Goal: Task Accomplishment & Management: Complete application form

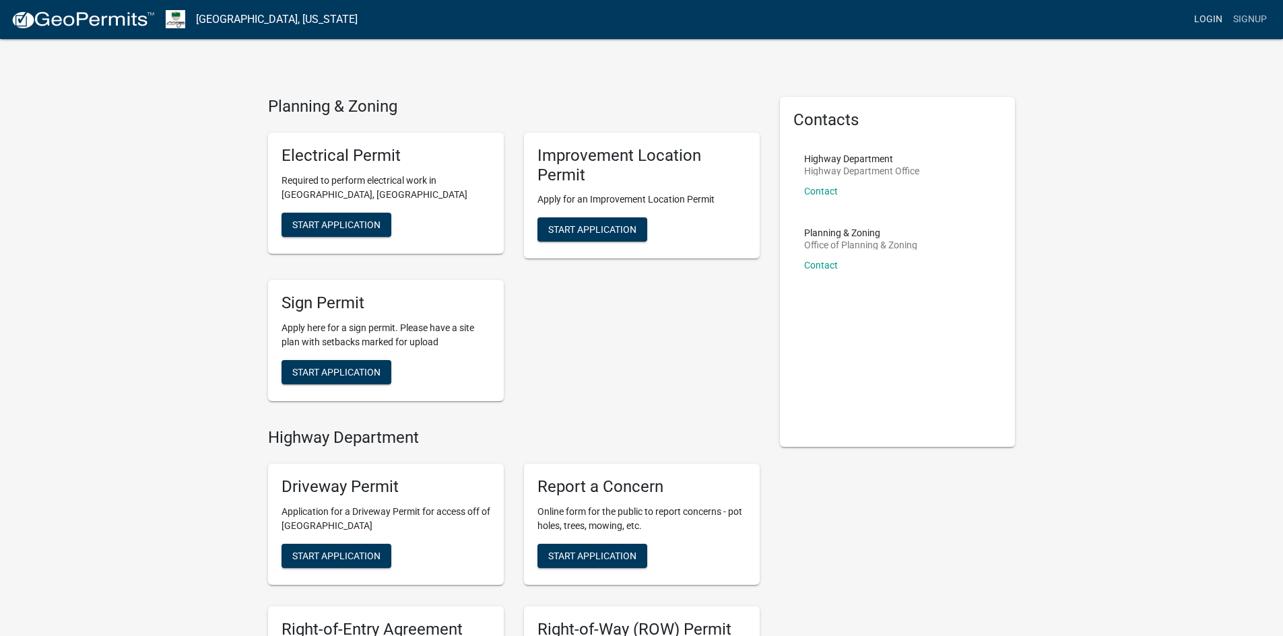
click at [1209, 18] on link "Login" at bounding box center [1208, 20] width 39 height 26
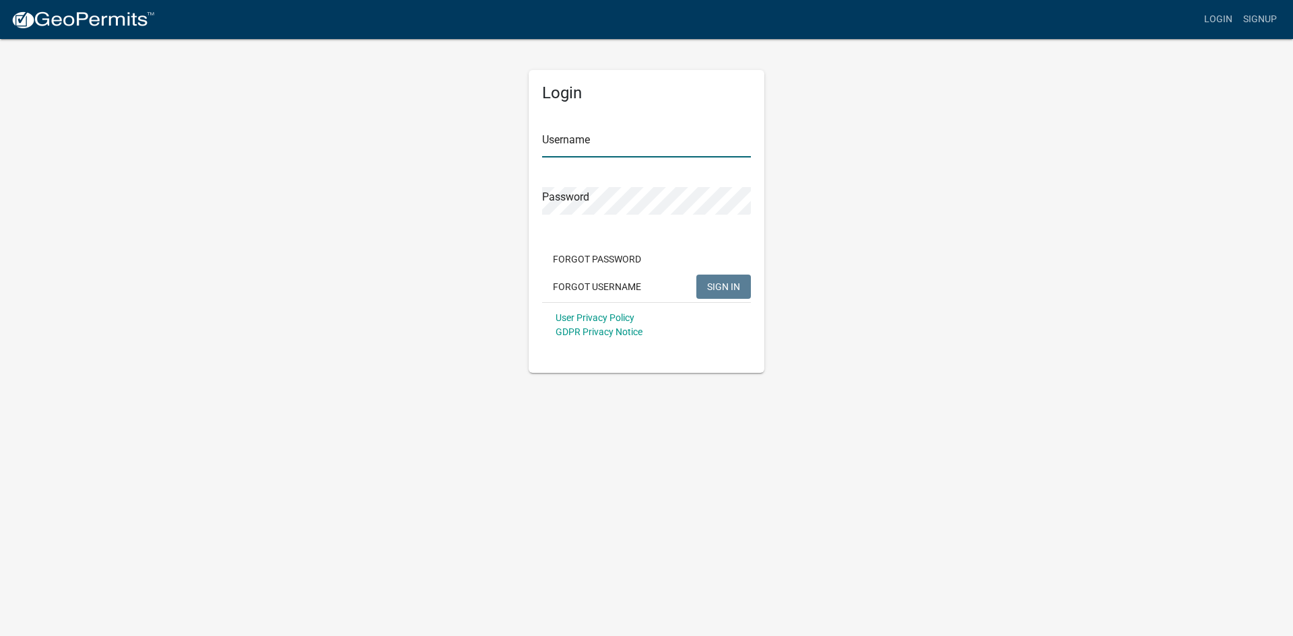
type input "Jasonmooney"
click at [723, 290] on span "SIGN IN" at bounding box center [723, 286] width 33 height 11
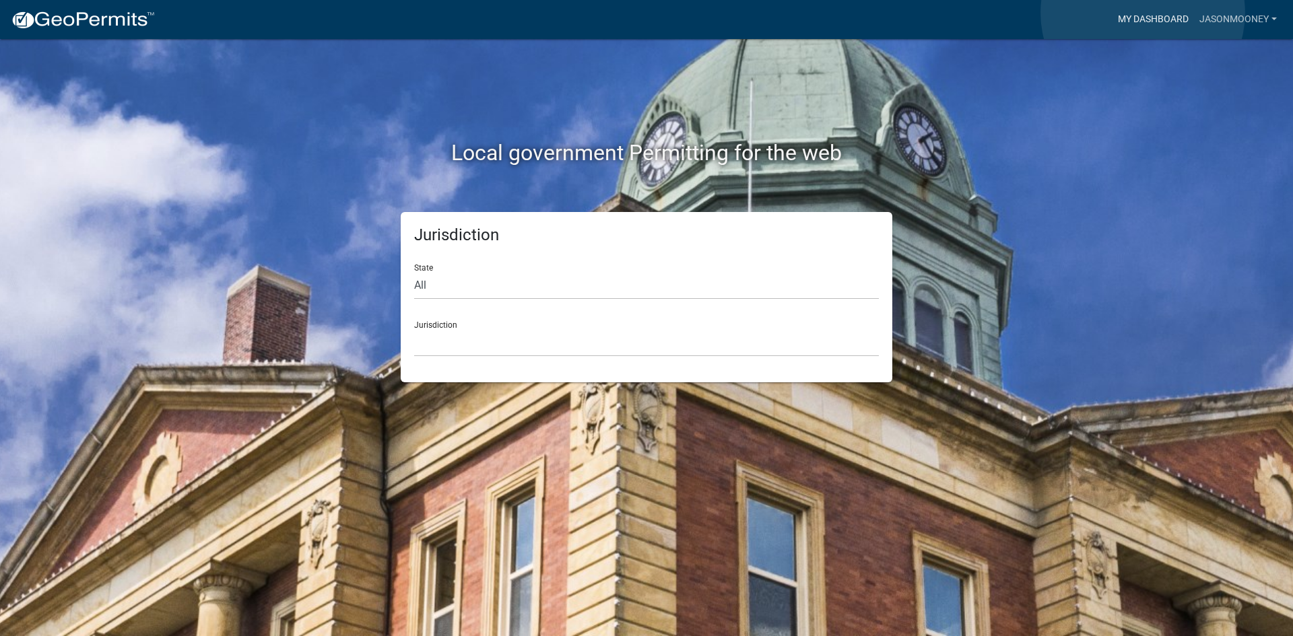
click at [1143, 13] on link "My Dashboard" at bounding box center [1152, 20] width 81 height 26
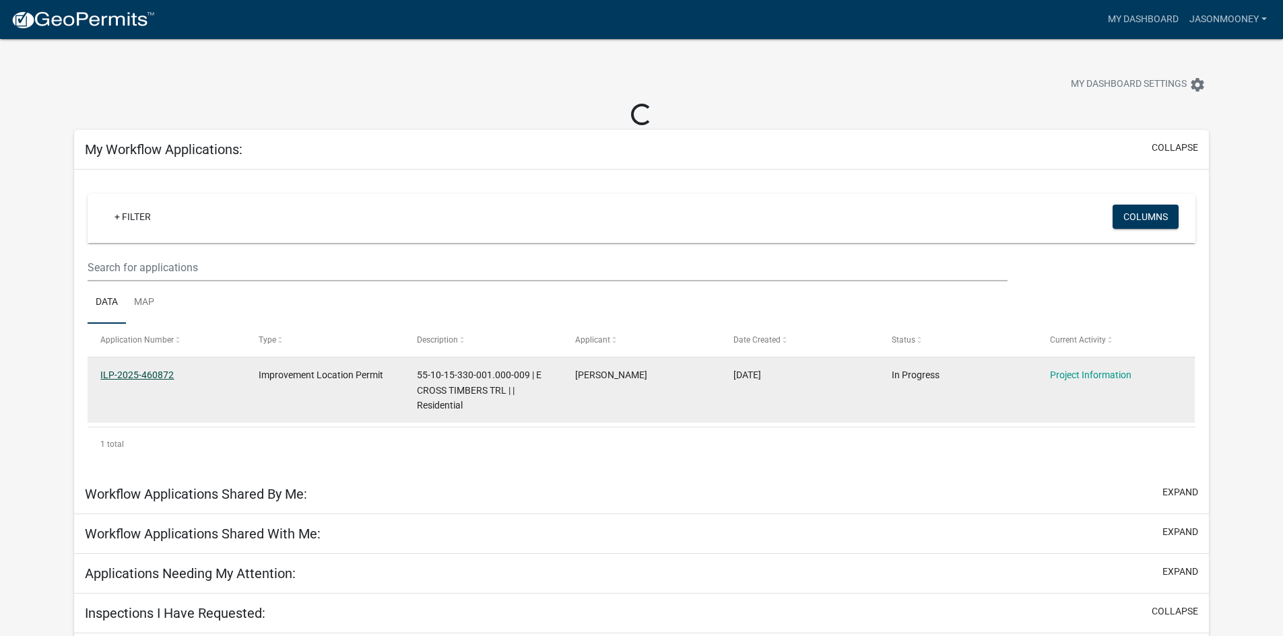
click at [130, 374] on link "ILP-2025-460872" at bounding box center [136, 375] width 73 height 11
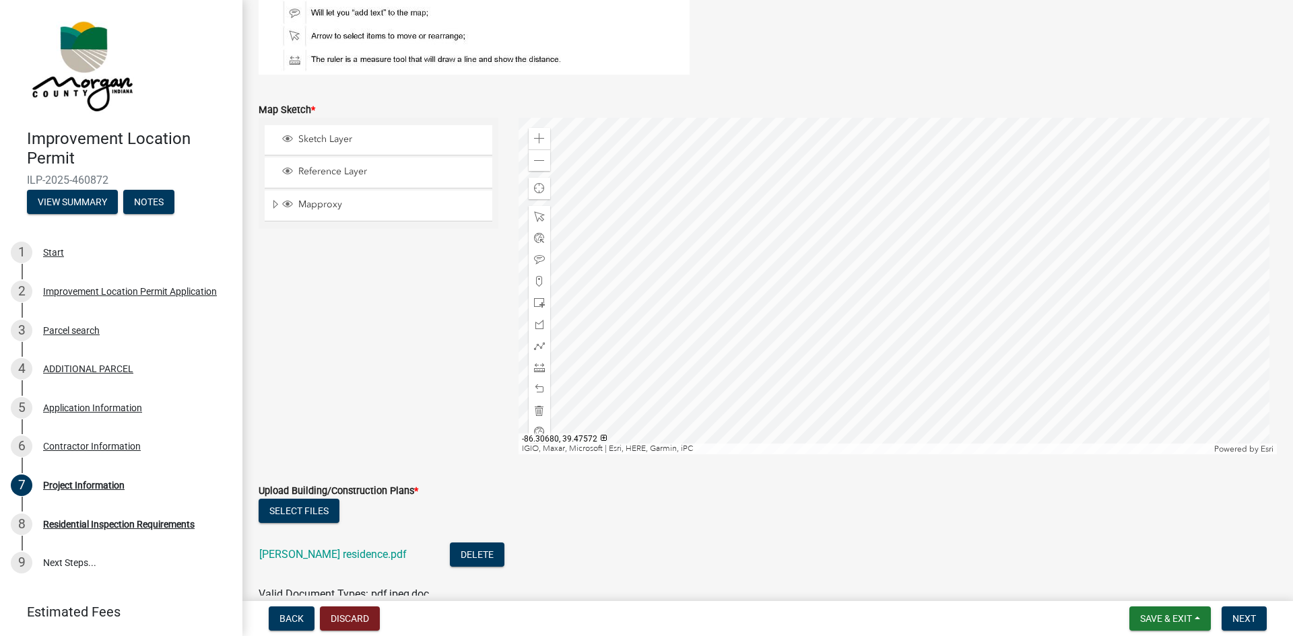
scroll to position [2684, 0]
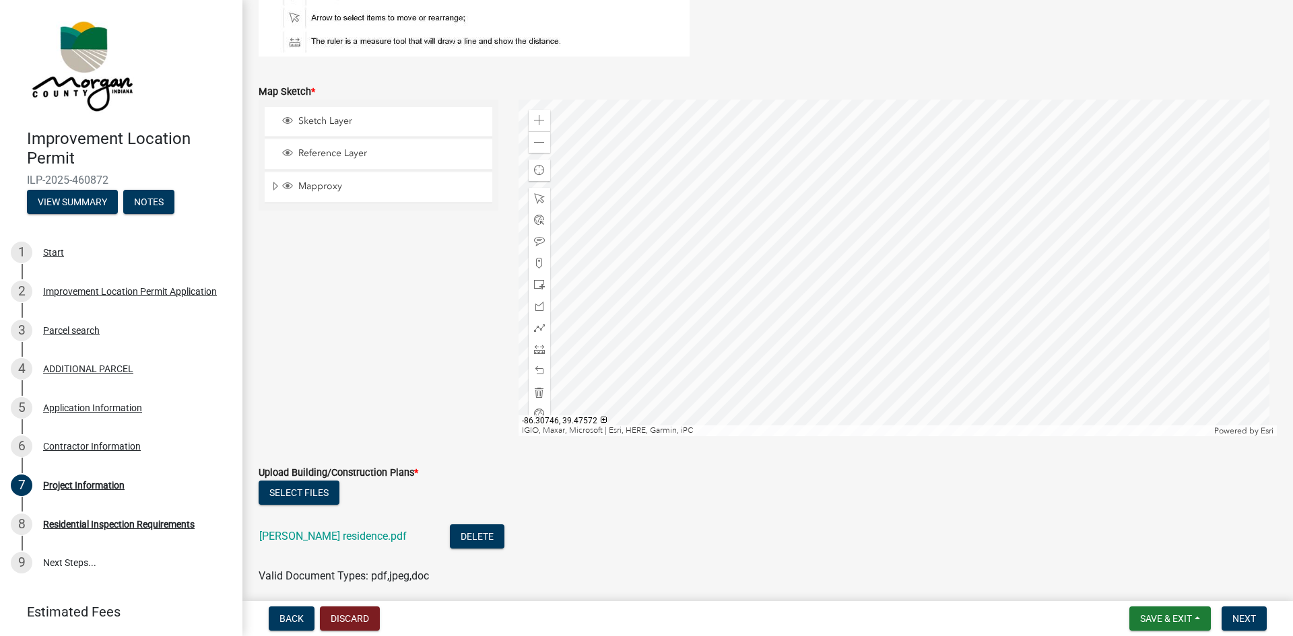
click at [943, 282] on div at bounding box center [898, 268] width 759 height 337
click at [538, 238] on span at bounding box center [539, 241] width 11 height 11
click at [938, 277] on div at bounding box center [898, 268] width 759 height 337
click at [312, 154] on span "Reference Layer" at bounding box center [391, 153] width 193 height 12
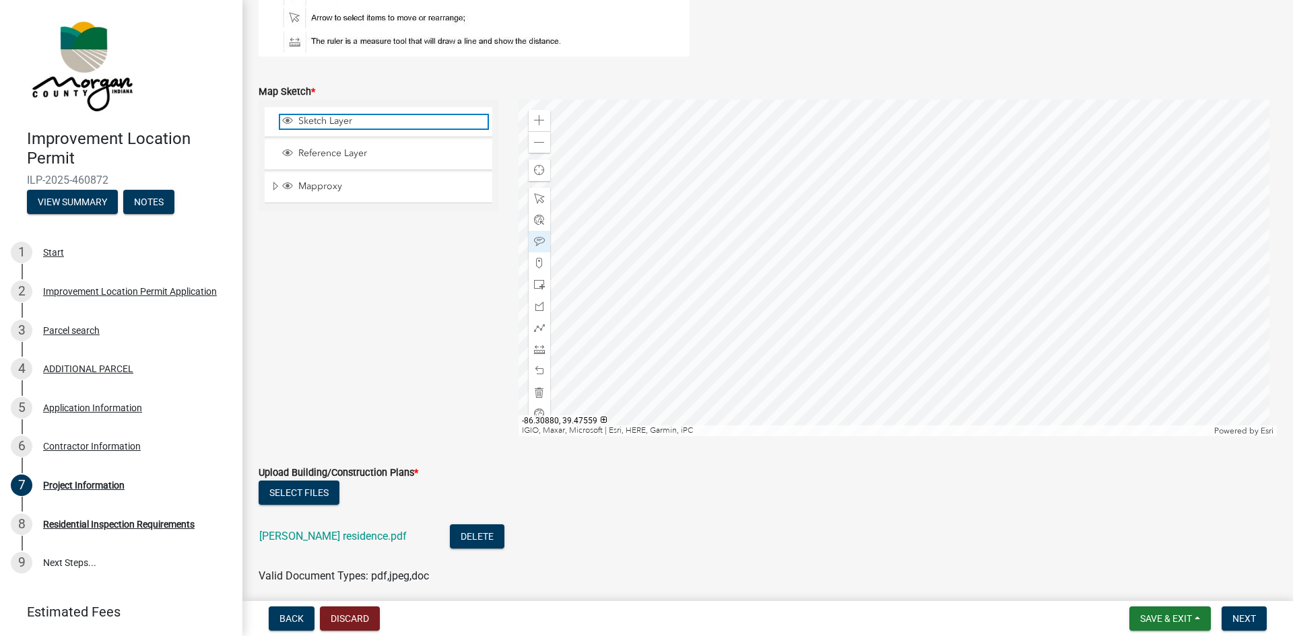
click at [310, 120] on span "Sketch Layer" at bounding box center [391, 121] width 193 height 12
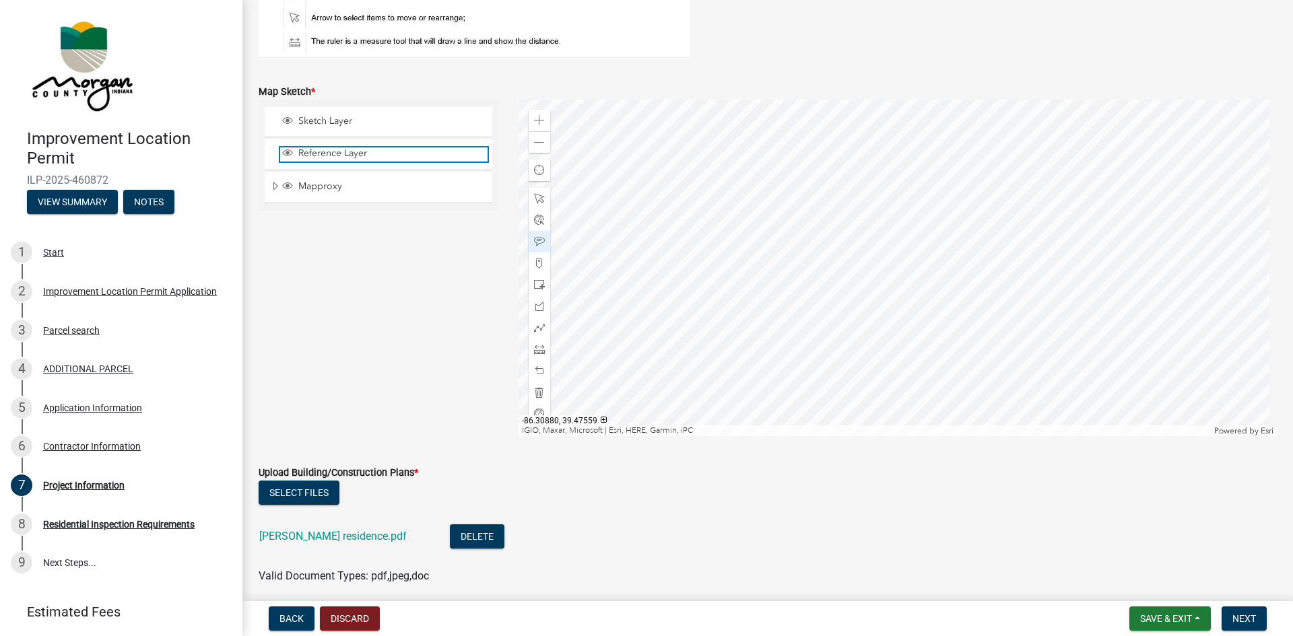
click at [312, 156] on span "Reference Layer" at bounding box center [391, 153] width 193 height 12
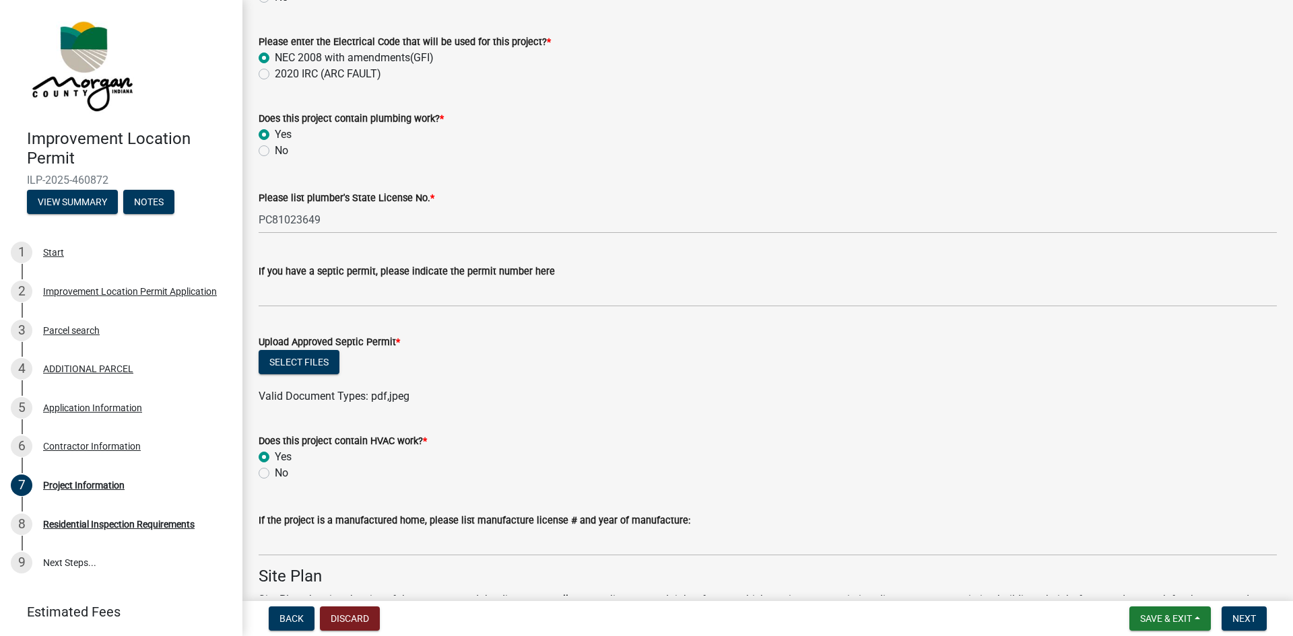
scroll to position [1876, 0]
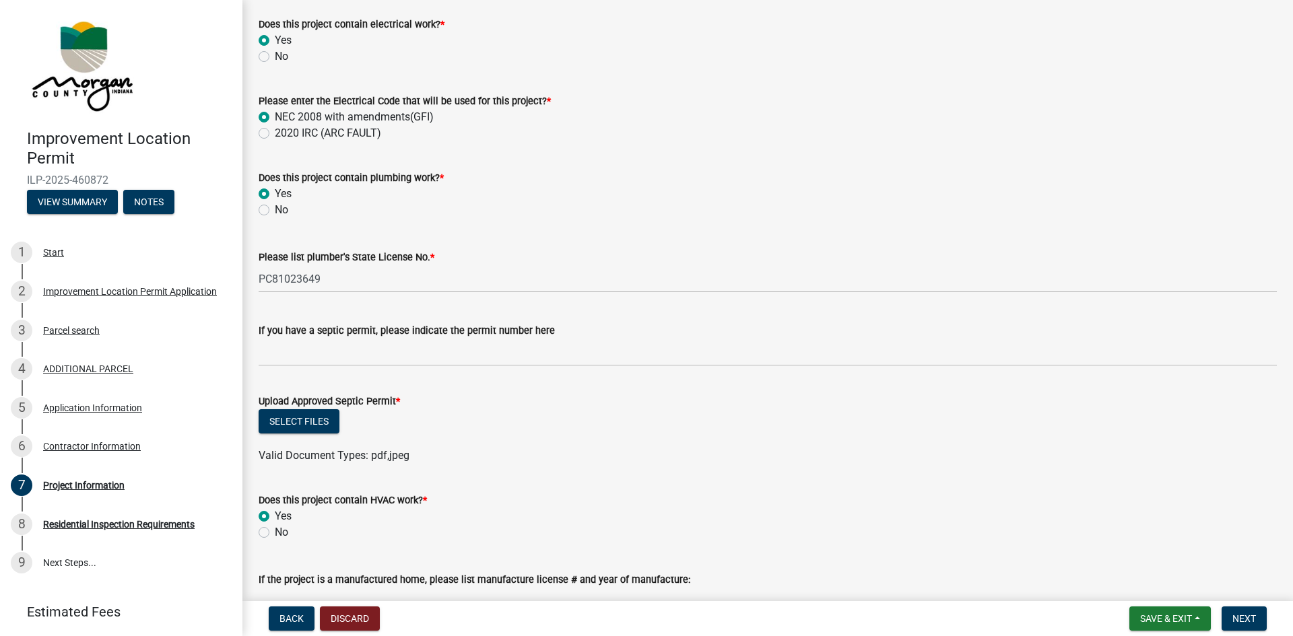
click at [574, 329] on div "If you have a septic permit, please indicate the permit number here" at bounding box center [768, 331] width 1018 height 16
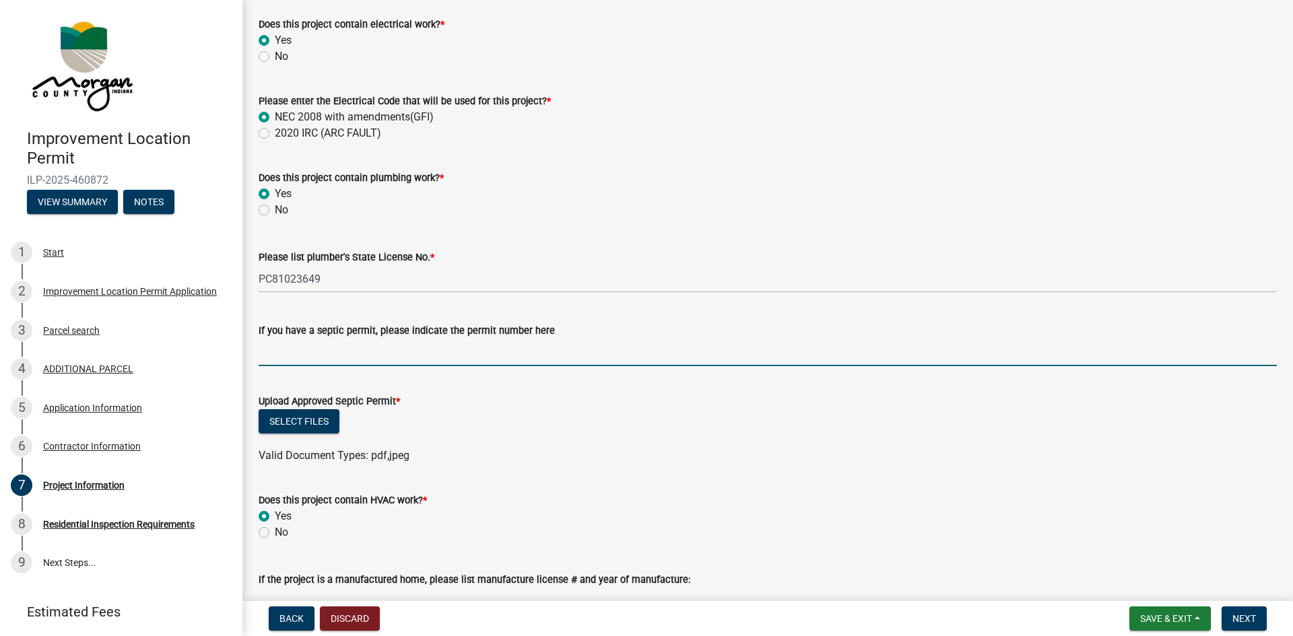
click at [272, 345] on input "If you have a septic permit, please indicate the permit number here" at bounding box center [768, 353] width 1018 height 28
type input "25-108"
click at [302, 422] on button "Select files" at bounding box center [299, 421] width 81 height 24
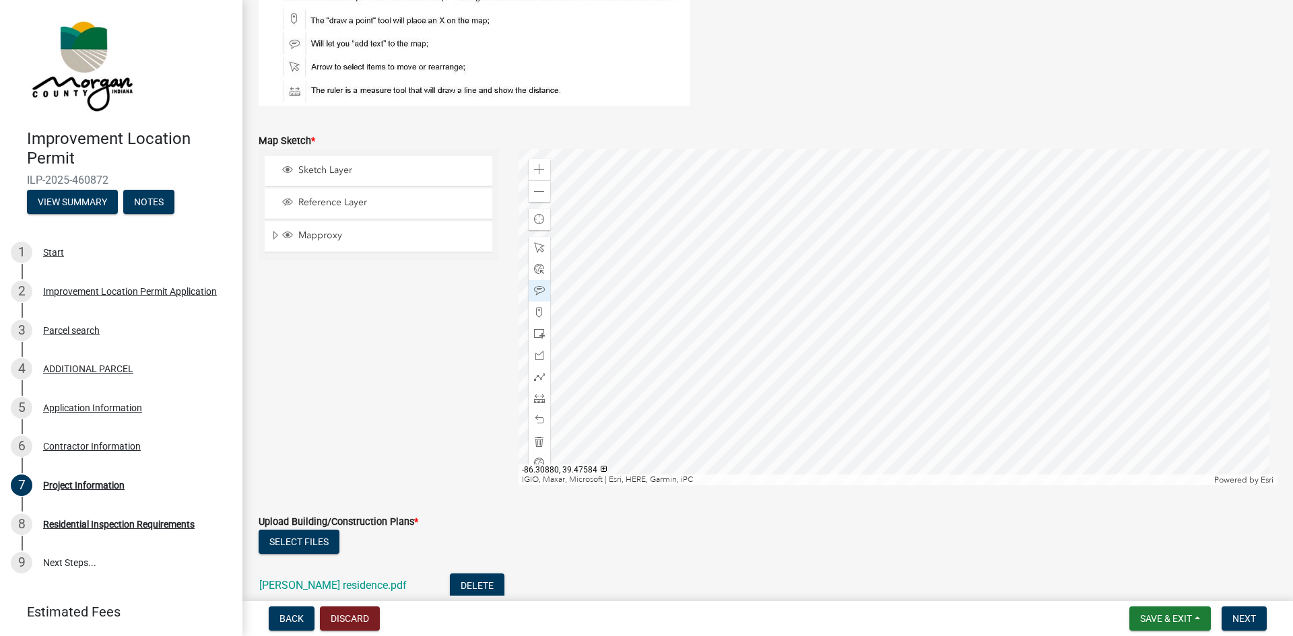
scroll to position [2752, 0]
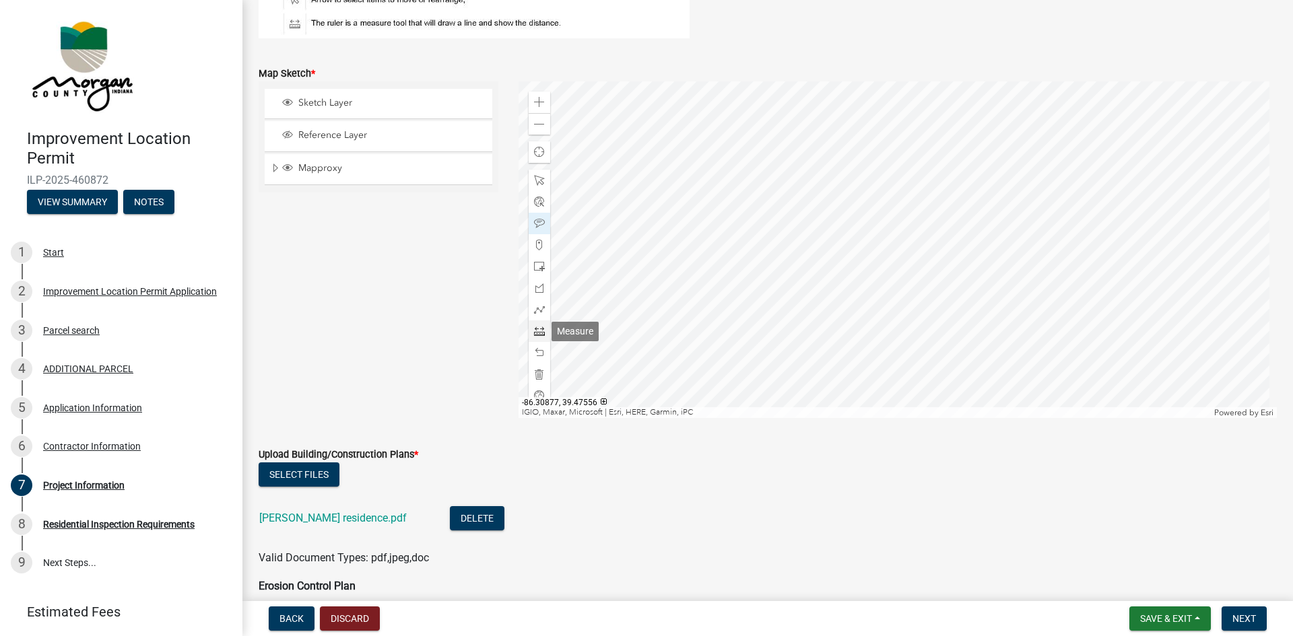
click at [538, 331] on span at bounding box center [539, 331] width 11 height 11
click at [795, 272] on div at bounding box center [898, 249] width 759 height 337
click at [865, 271] on div at bounding box center [898, 249] width 759 height 337
click at [793, 268] on div at bounding box center [898, 249] width 759 height 337
click at [792, 269] on div at bounding box center [898, 249] width 759 height 337
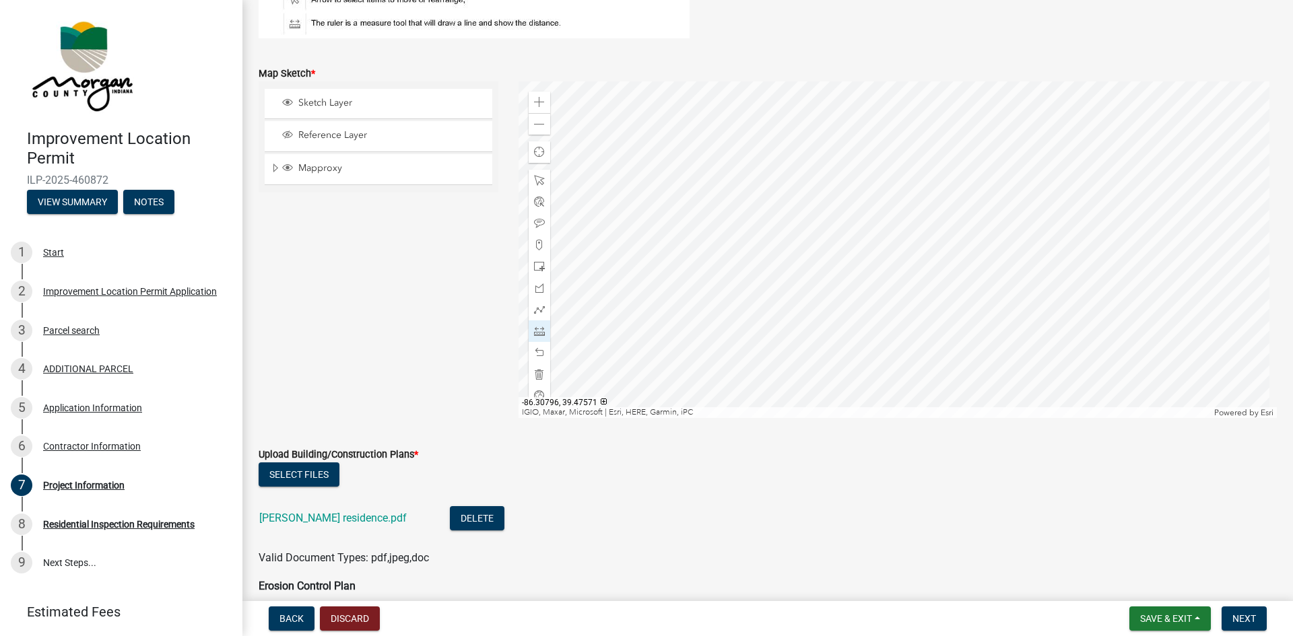
click at [794, 269] on div at bounding box center [898, 249] width 759 height 337
click at [793, 267] on div at bounding box center [898, 249] width 759 height 337
click at [793, 268] on div at bounding box center [898, 249] width 759 height 337
click at [902, 306] on div at bounding box center [898, 249] width 759 height 337
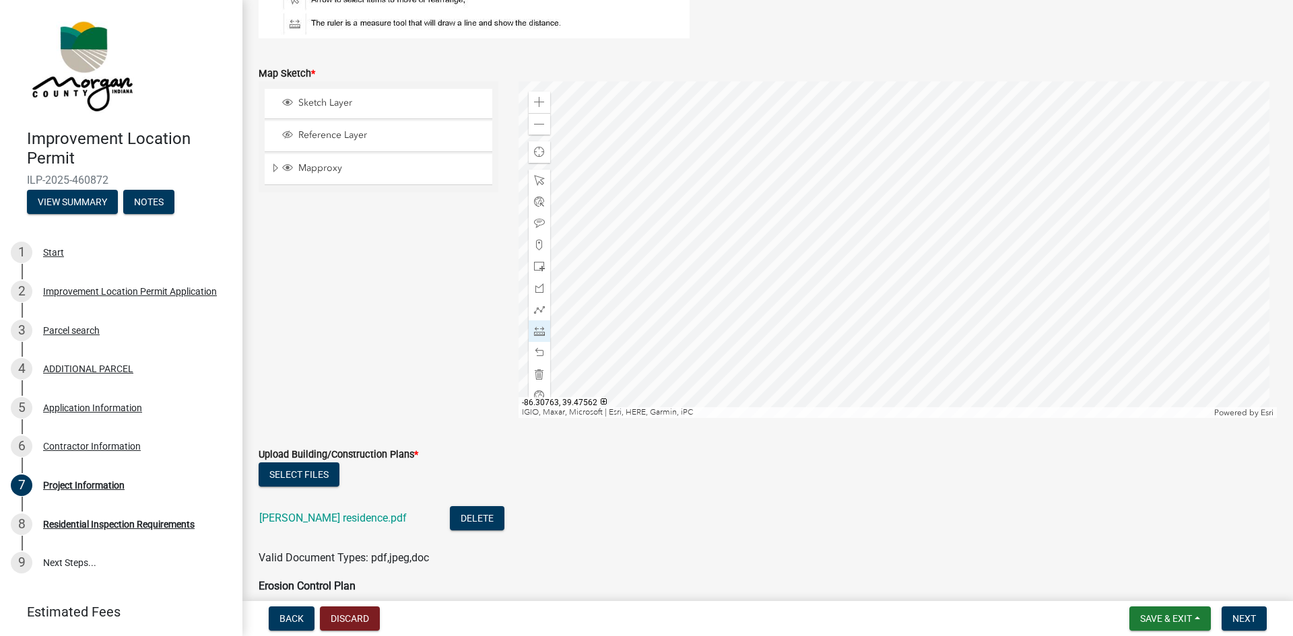
click at [901, 305] on div at bounding box center [898, 249] width 759 height 337
click at [904, 370] on div at bounding box center [898, 249] width 759 height 337
click at [935, 272] on div at bounding box center [898, 249] width 759 height 337
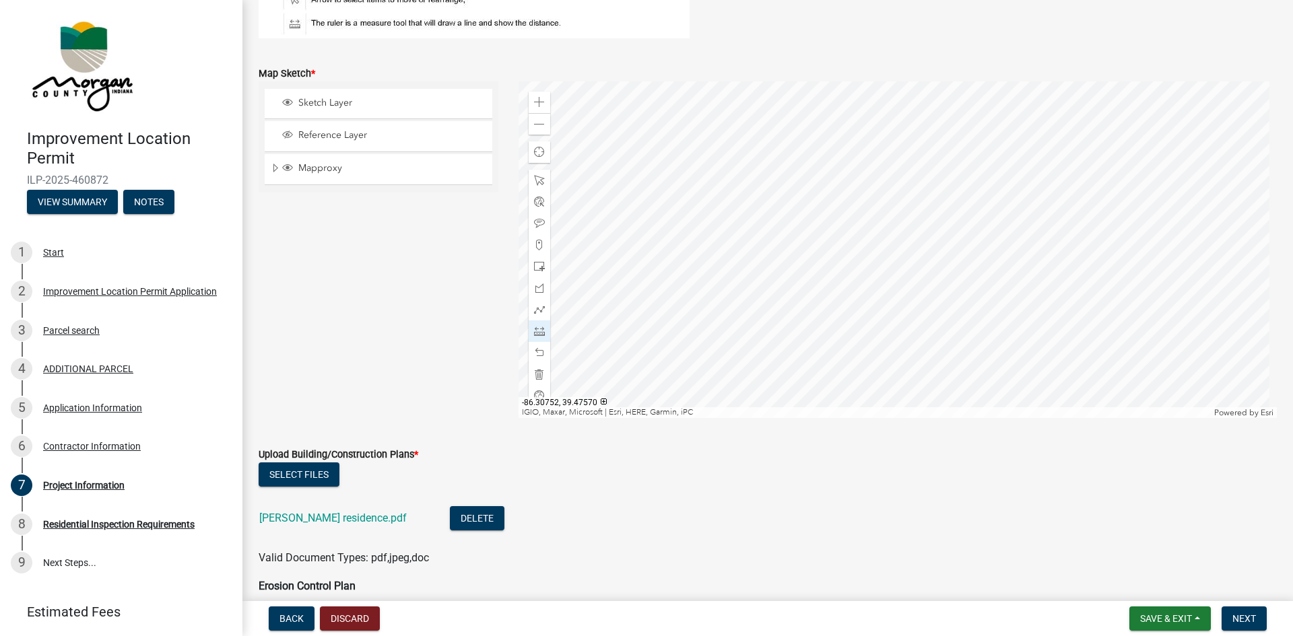
click at [935, 271] on div at bounding box center [898, 249] width 759 height 337
click at [539, 349] on span at bounding box center [539, 352] width 11 height 11
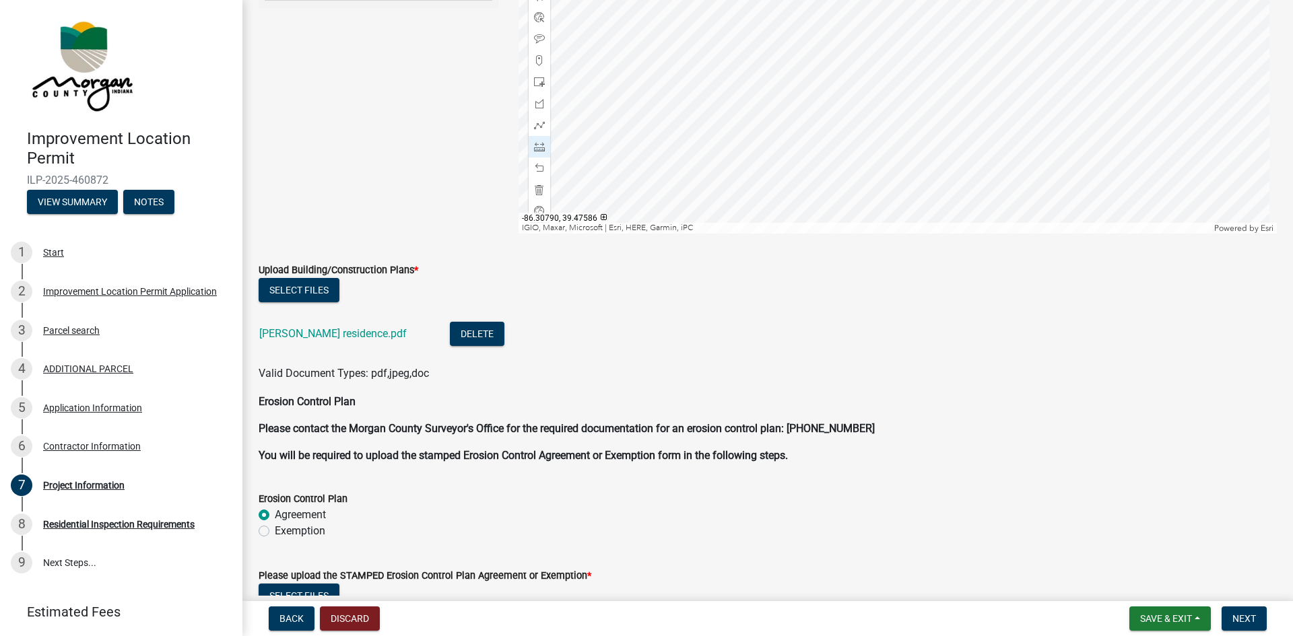
scroll to position [2935, 0]
click at [450, 332] on button "Delete" at bounding box center [477, 335] width 55 height 24
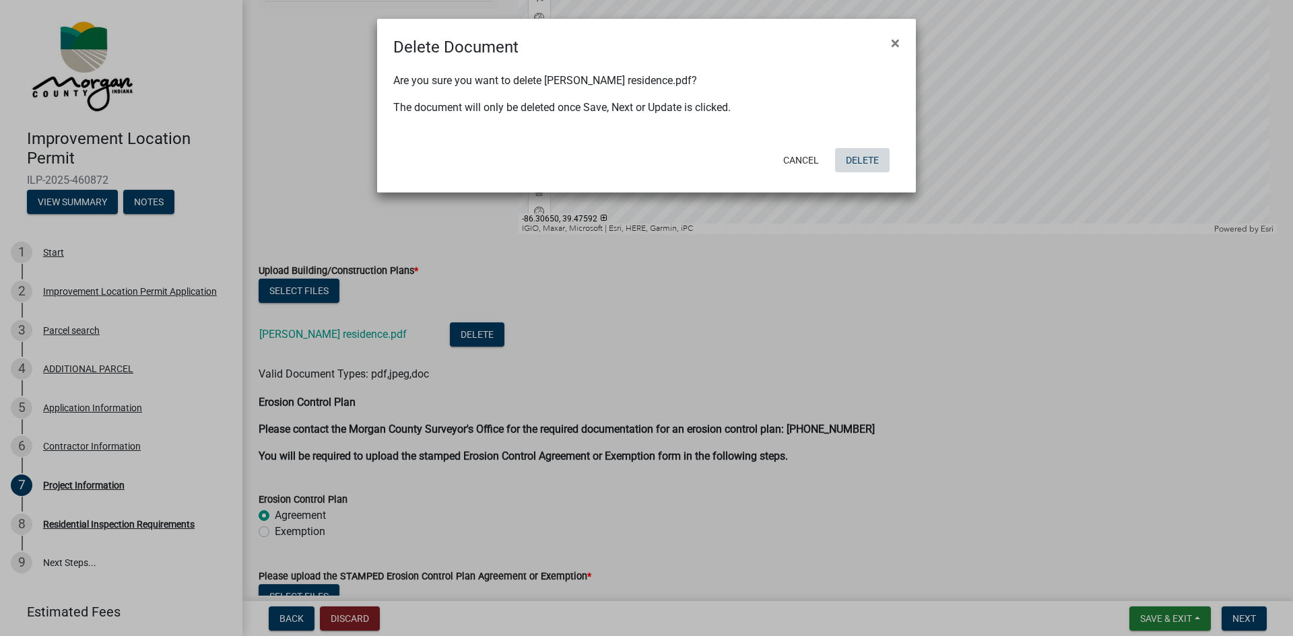
click at [862, 159] on button "Delete" at bounding box center [862, 160] width 55 height 24
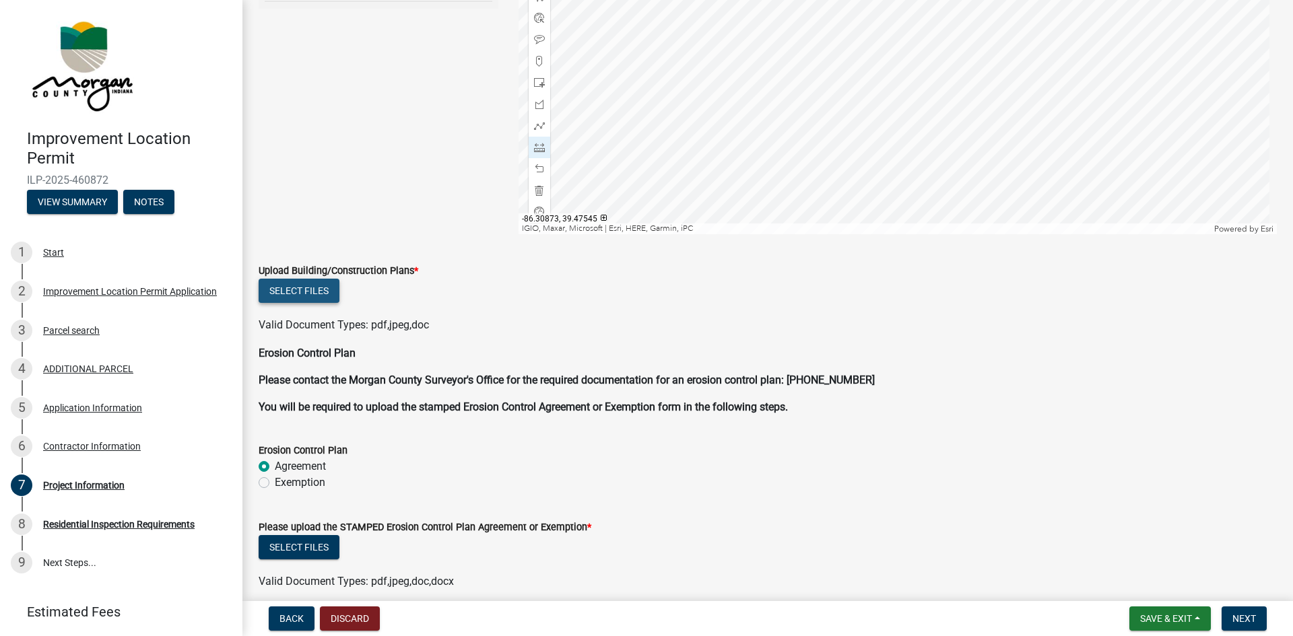
click at [297, 290] on button "Select files" at bounding box center [299, 291] width 81 height 24
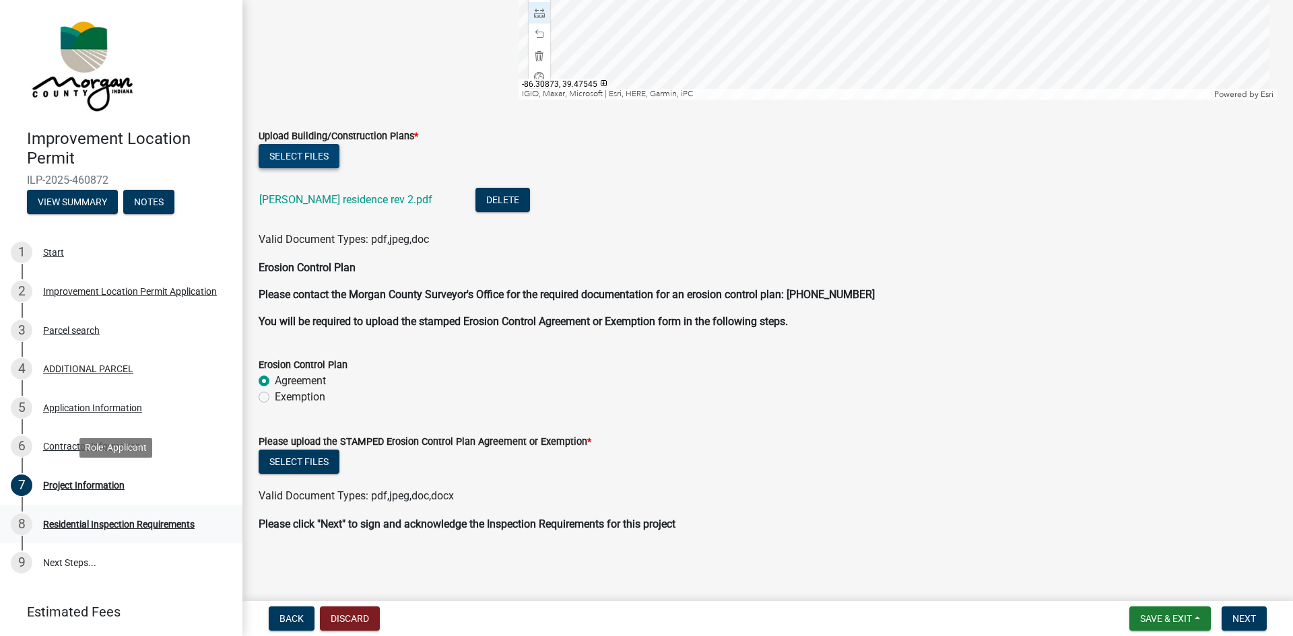
scroll to position [41, 0]
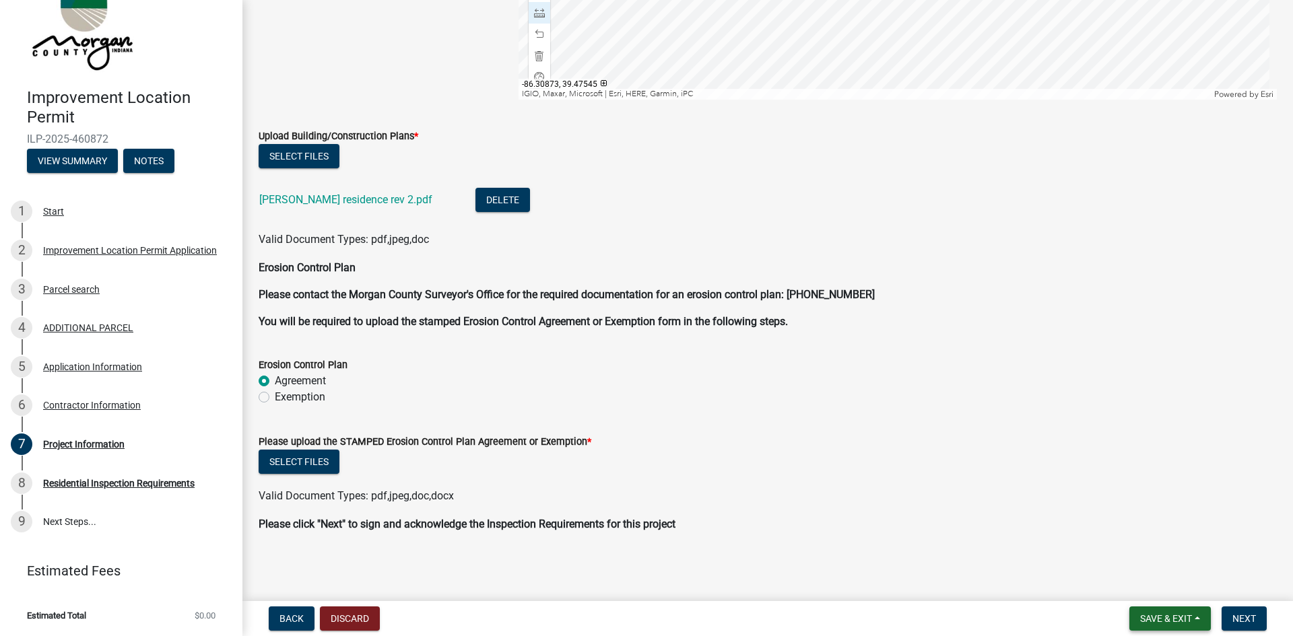
drag, startPoint x: 1174, startPoint y: 622, endPoint x: 1157, endPoint y: 621, distance: 16.9
click at [1172, 622] on span "Save & Exit" at bounding box center [1166, 618] width 52 height 11
click at [1132, 582] on button "Save & Exit" at bounding box center [1157, 584] width 108 height 32
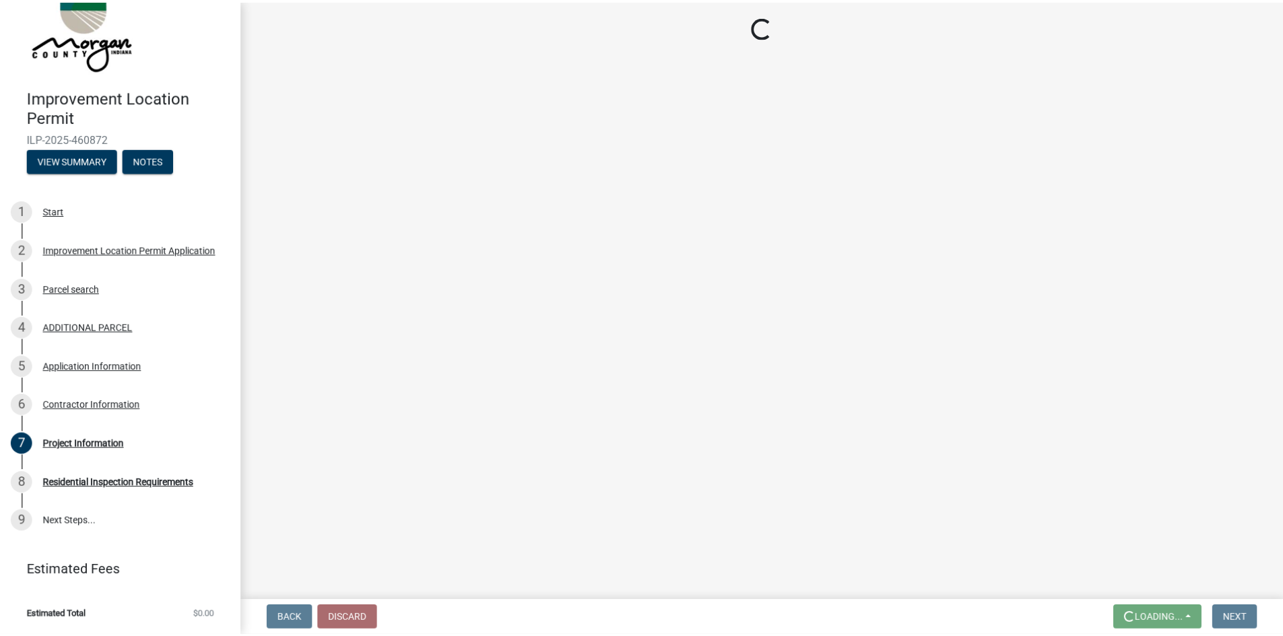
scroll to position [0, 0]
